Goal: Information Seeking & Learning: Learn about a topic

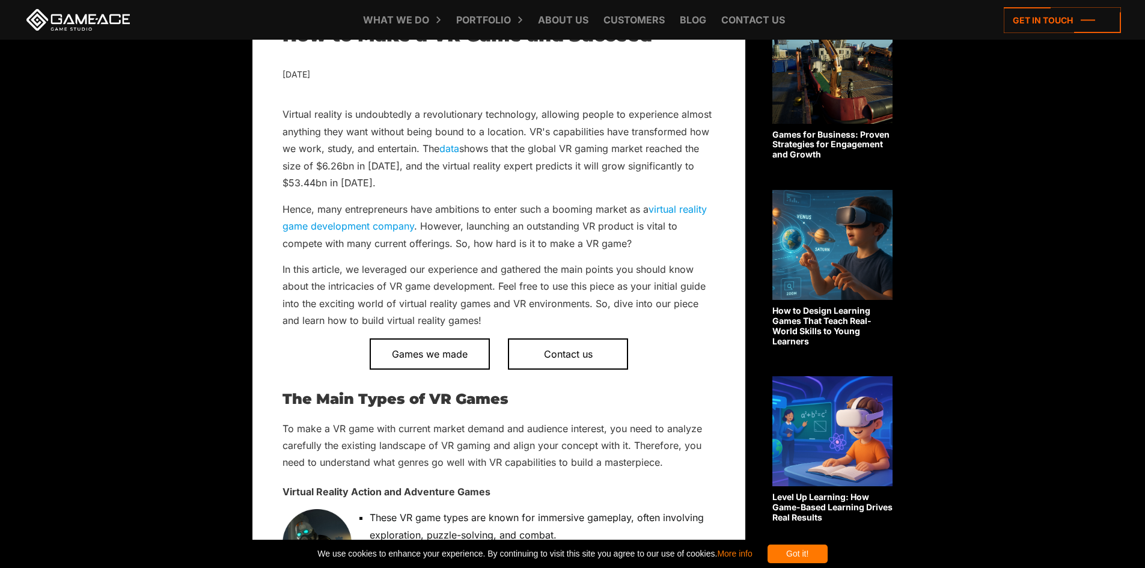
scroll to position [661, 0]
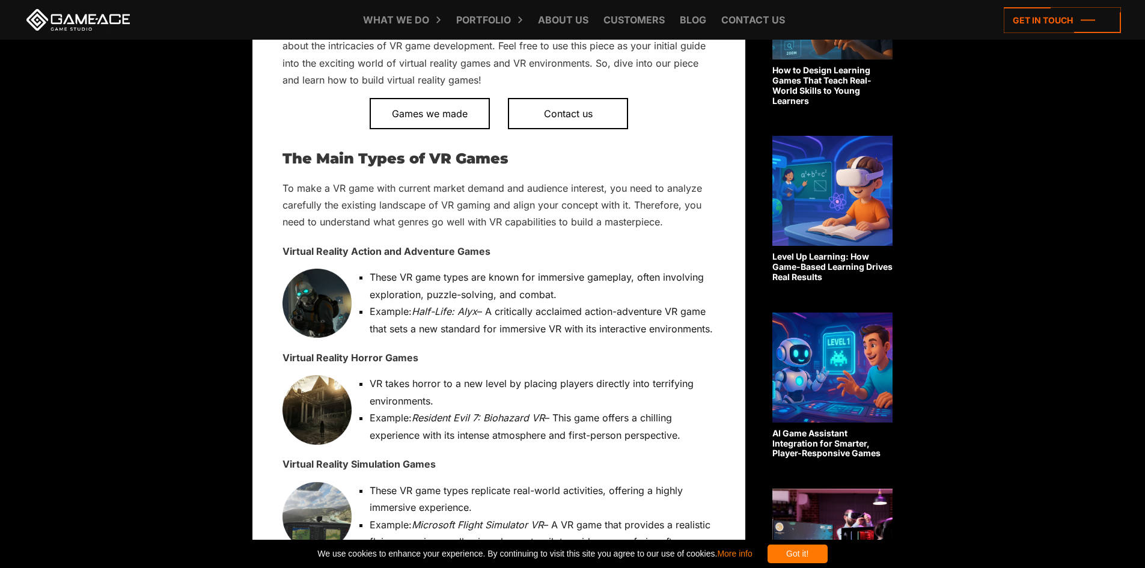
drag, startPoint x: 615, startPoint y: 192, endPoint x: 398, endPoint y: 312, distance: 247.8
click at [398, 312] on li "Example: Half-Life: Alyx – A critically acclaimed action-adventure VR game that…" at bounding box center [504, 320] width 421 height 34
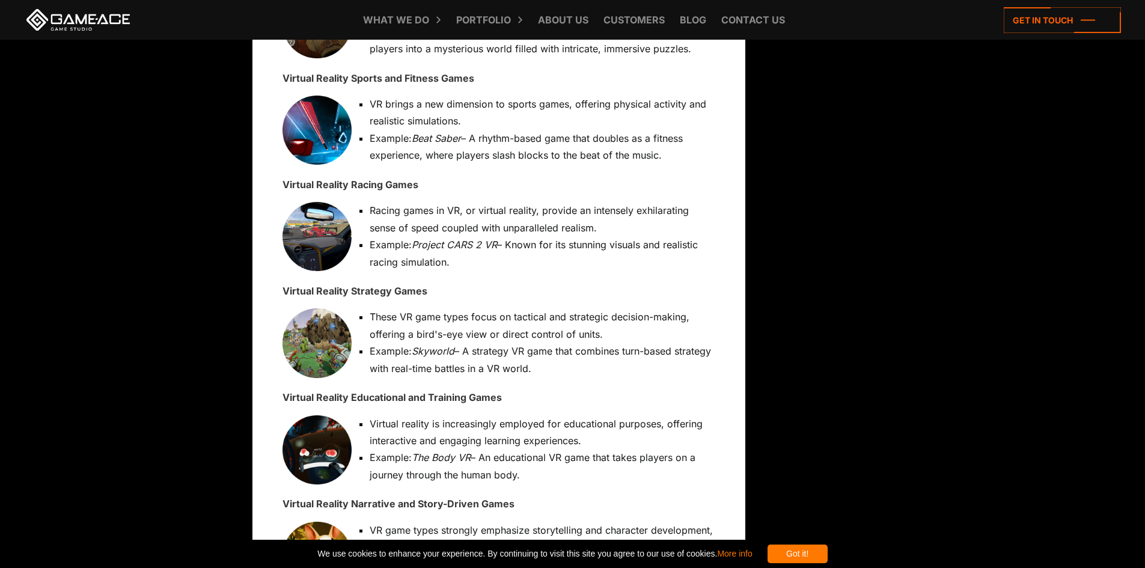
scroll to position [1262, 0]
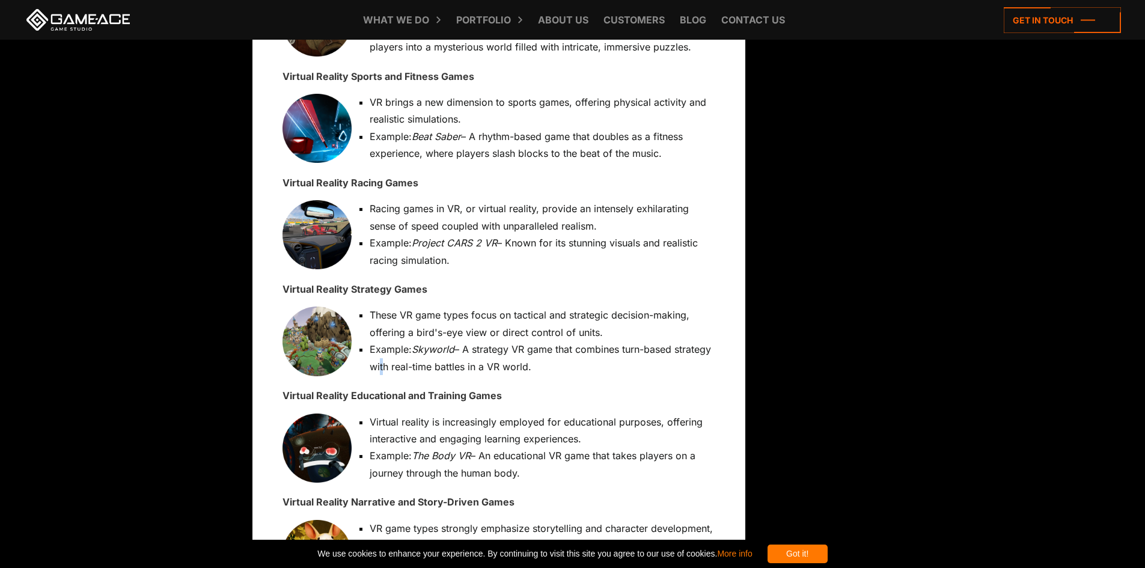
drag, startPoint x: 398, startPoint y: 310, endPoint x: 419, endPoint y: 368, distance: 61.2
click at [419, 368] on li "Example: Skyworld – A strategy VR game that combines turn-based strategy with r…" at bounding box center [504, 358] width 421 height 34
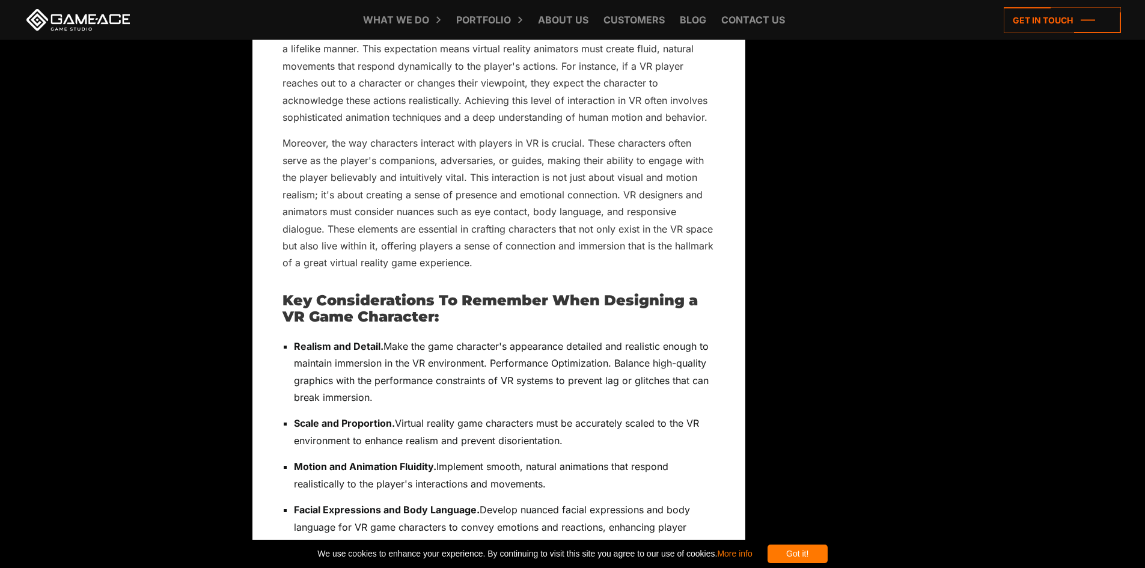
scroll to position [3546, 0]
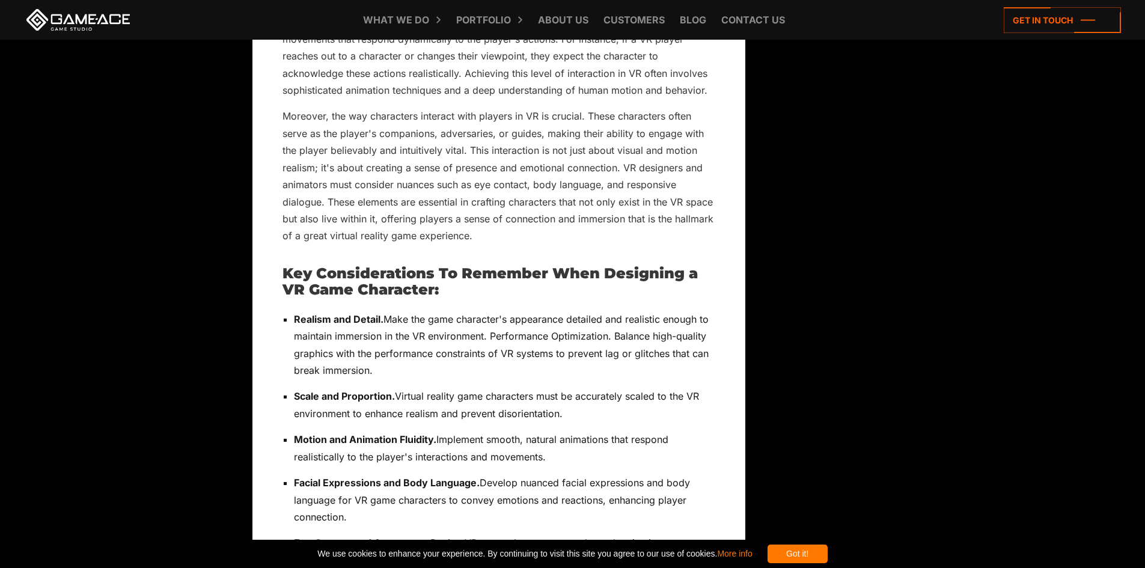
drag, startPoint x: 417, startPoint y: 352, endPoint x: 356, endPoint y: 318, distance: 69.9
click at [356, 318] on p "Realism and Detail. Make the game character's appearance detailed and realistic…" at bounding box center [504, 345] width 421 height 69
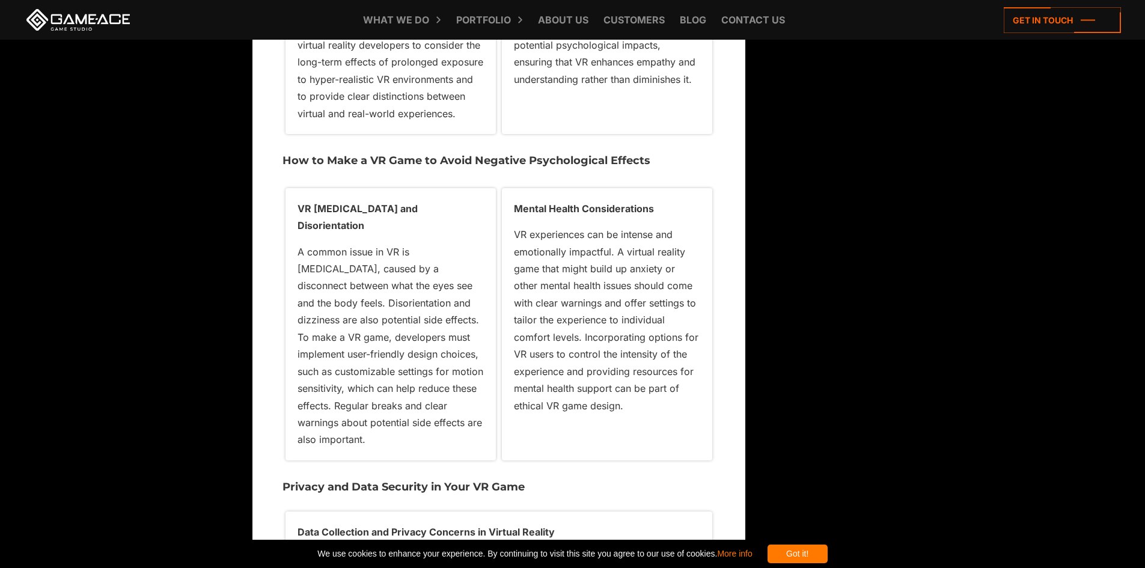
scroll to position [6310, 0]
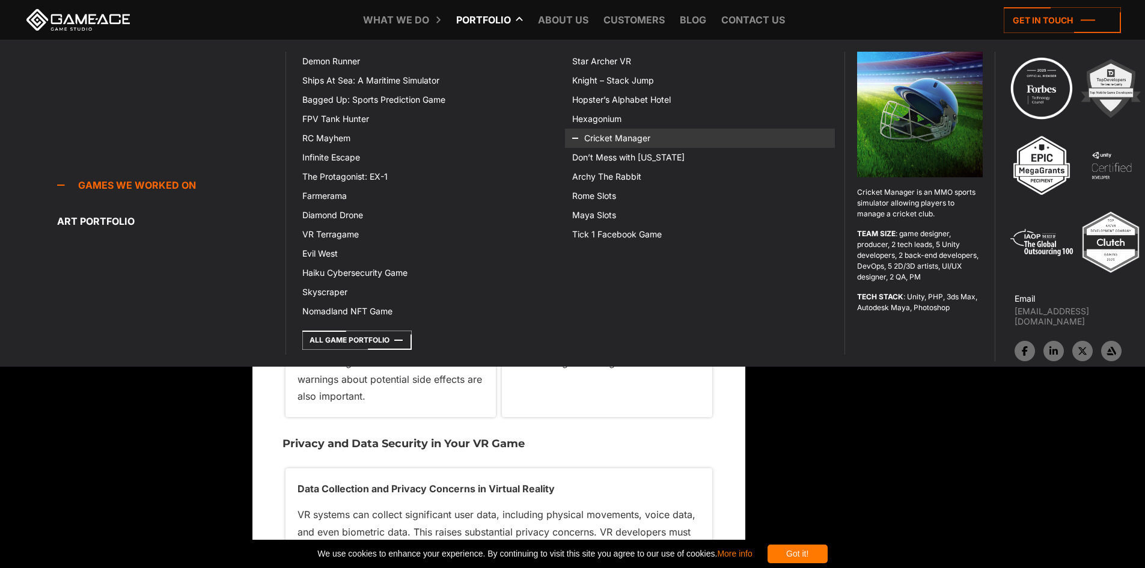
click at [615, 142] on link "Cricket Manager" at bounding box center [700, 138] width 270 height 19
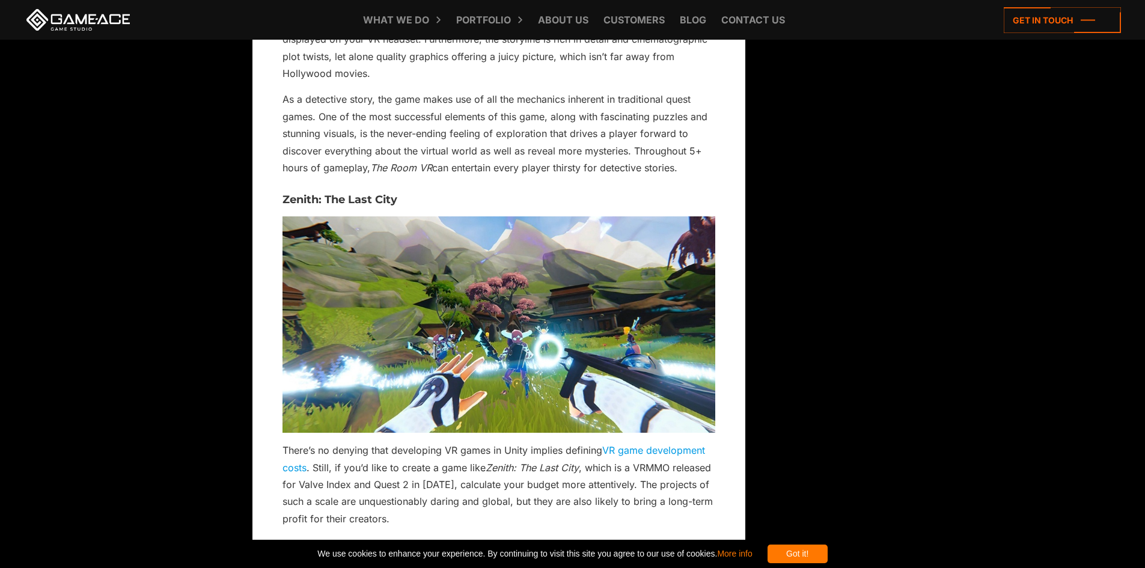
scroll to position [2884, 0]
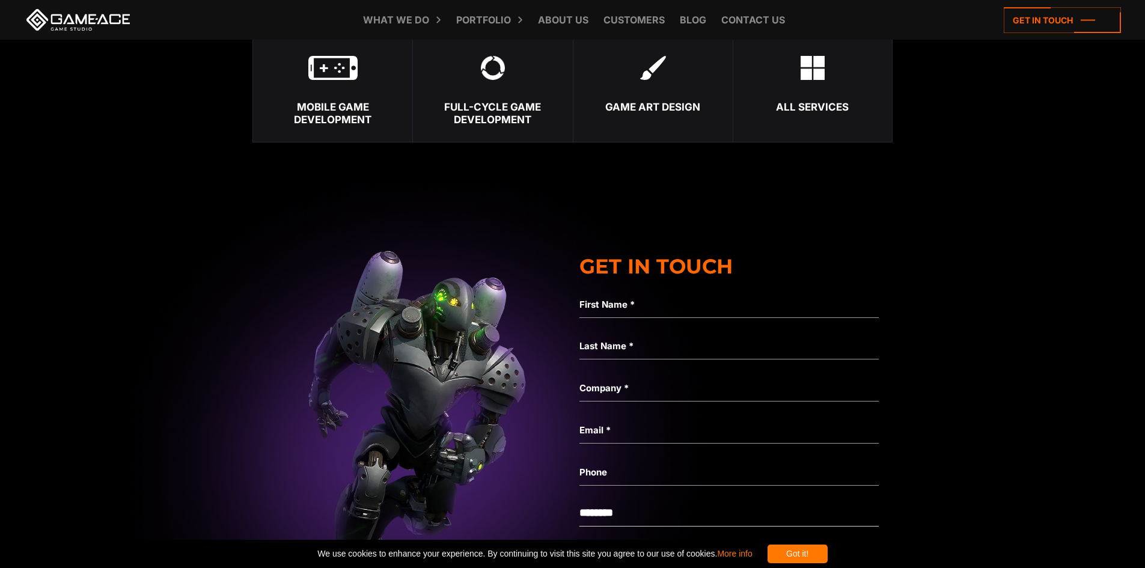
scroll to position [4985, 0]
